Goal: Obtain resource: Download file/media

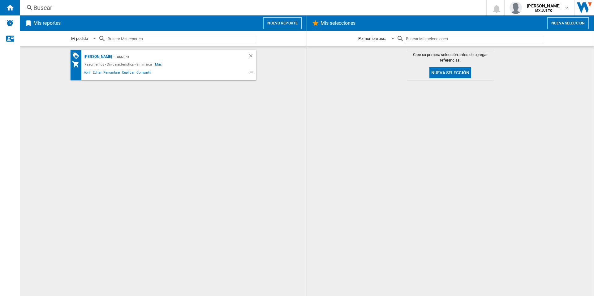
click at [92, 72] on span "Editar" at bounding box center [97, 73] width 11 height 7
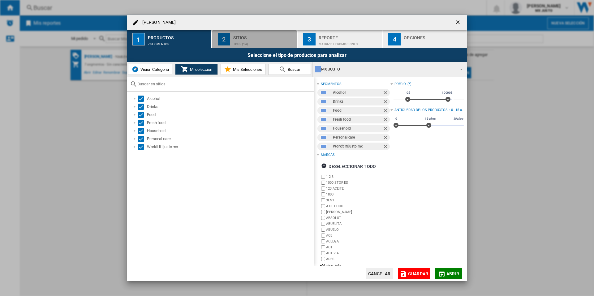
click at [239, 45] on div "TOUS (14)" at bounding box center [263, 42] width 61 height 7
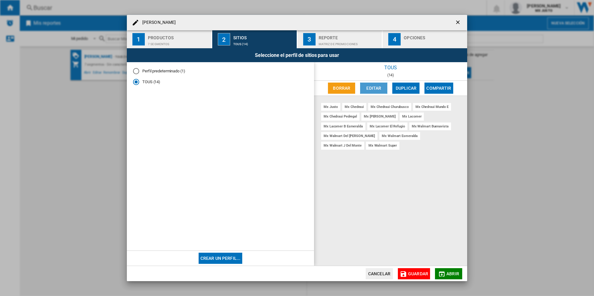
click at [379, 89] on button "Editar" at bounding box center [373, 88] width 27 height 11
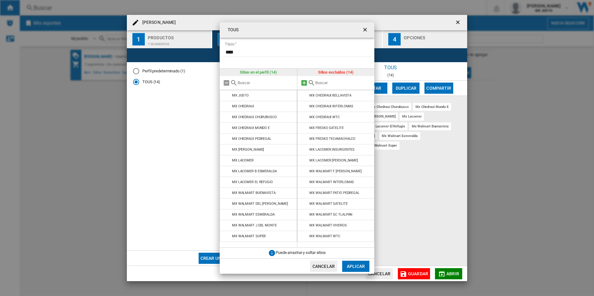
click at [304, 83] on md-icon at bounding box center [304, 82] width 7 height 7
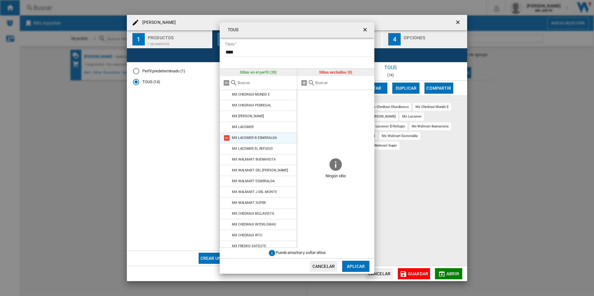
scroll to position [145, 0]
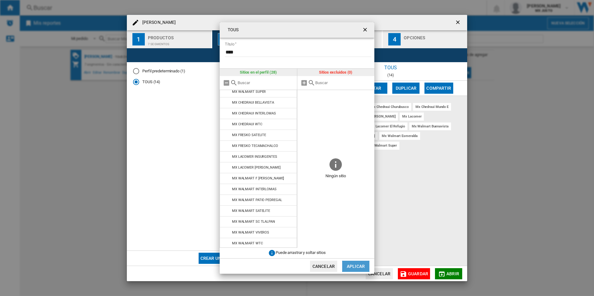
click at [350, 268] on button "Aplicar" at bounding box center [355, 266] width 27 height 11
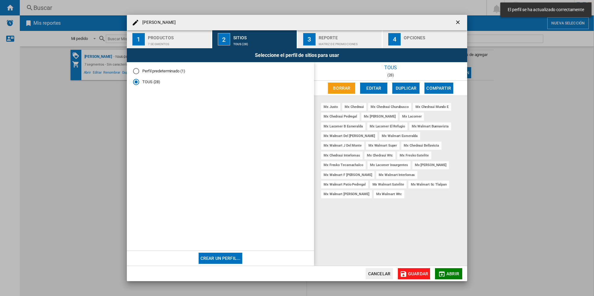
click at [418, 271] on span "Guardar" at bounding box center [418, 273] width 20 height 5
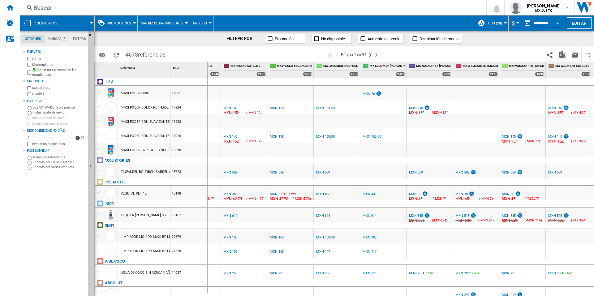
scroll to position [0, 790]
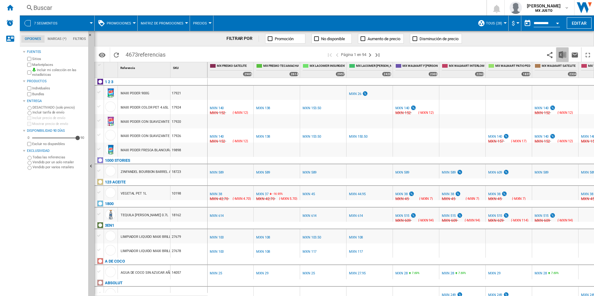
click at [562, 53] on img "Descargar en Excel" at bounding box center [562, 54] width 7 height 7
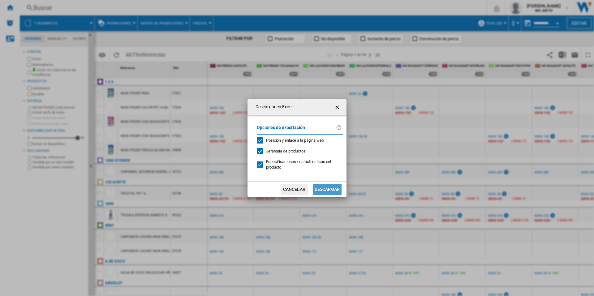
click at [317, 184] on button "Descargar" at bounding box center [327, 189] width 29 height 11
